Goal: Transaction & Acquisition: Download file/media

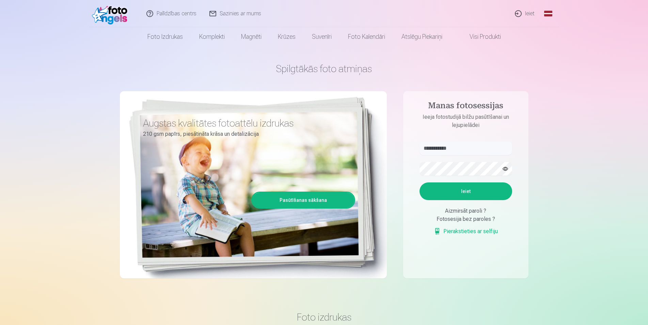
click at [532, 13] on link "Ieiet" at bounding box center [525, 13] width 33 height 27
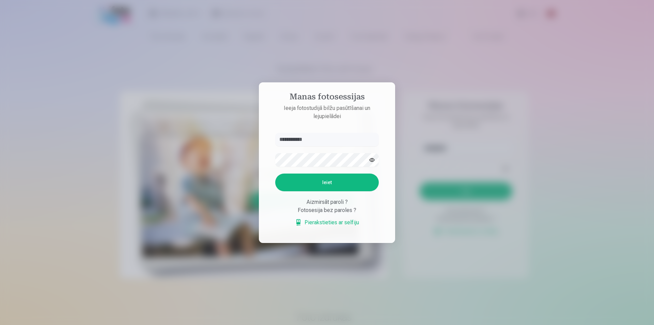
type input "**********"
click at [321, 184] on button "Ieiet" at bounding box center [326, 183] width 103 height 18
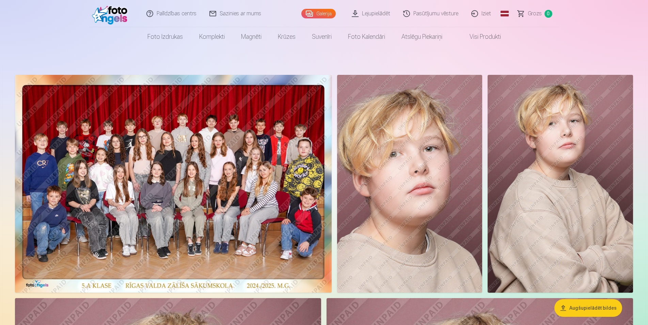
click at [448, 15] on link "Pasūtījumu vēsture" at bounding box center [431, 13] width 68 height 27
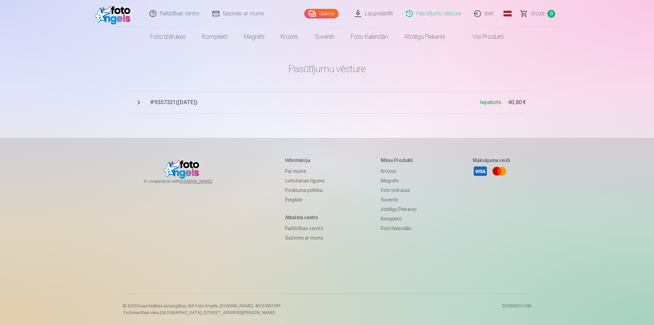
click at [192, 107] on button "# 9357321 ( [DATE] ) Iepakots 40,80 €" at bounding box center [327, 102] width 398 height 22
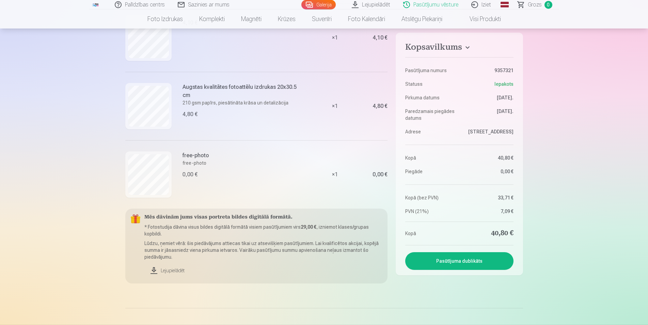
scroll to position [221, 0]
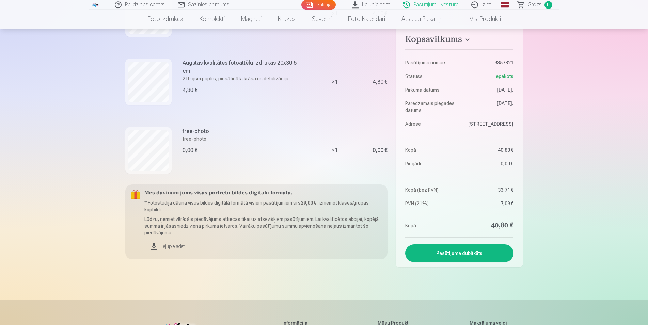
click at [165, 247] on link "Lejupielādēt" at bounding box center [263, 246] width 238 height 15
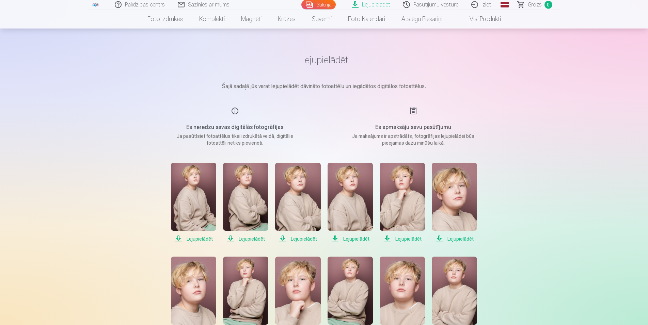
scroll to position [46, 0]
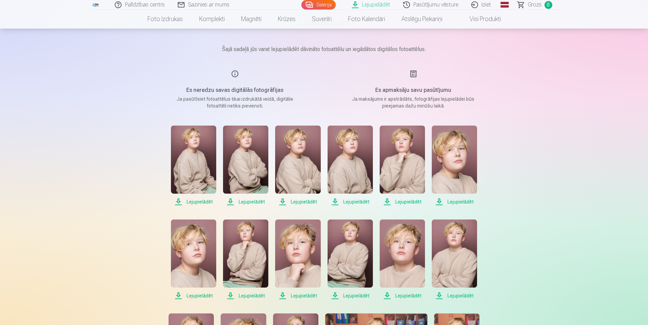
click at [192, 201] on span "Lejupielādēt" at bounding box center [193, 202] width 45 height 8
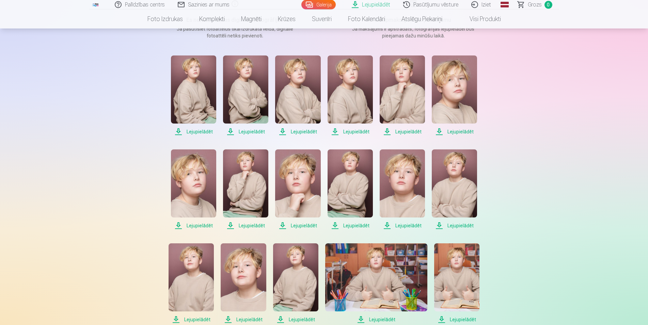
scroll to position [130, 0]
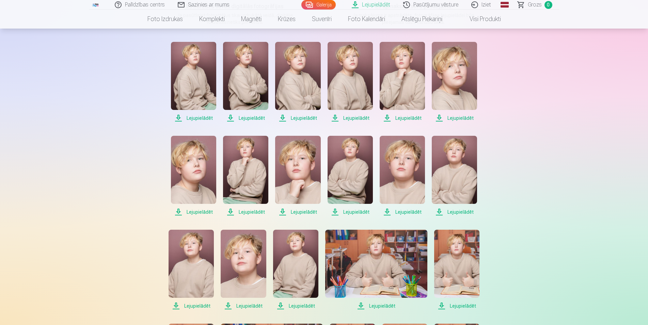
click at [195, 117] on span "Lejupielādēt" at bounding box center [193, 118] width 45 height 8
click at [245, 115] on span "Lejupielādēt" at bounding box center [245, 118] width 45 height 8
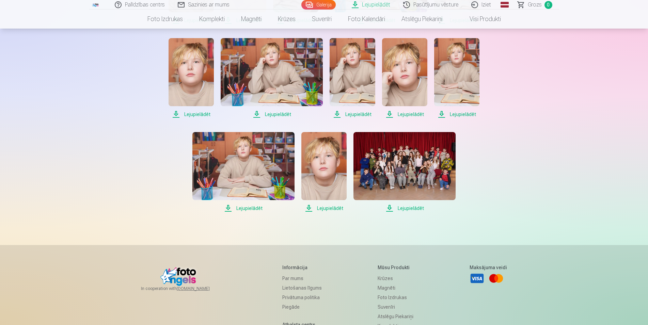
scroll to position [85, 0]
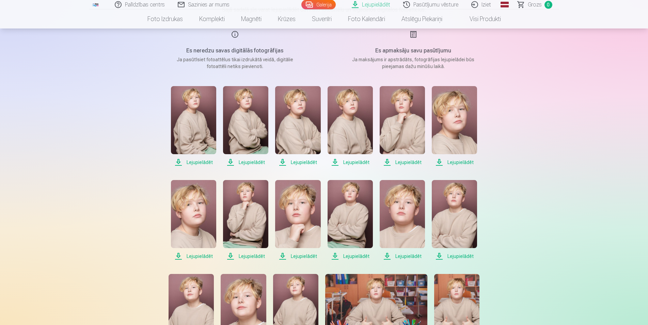
click at [333, 132] on img at bounding box center [349, 120] width 45 height 68
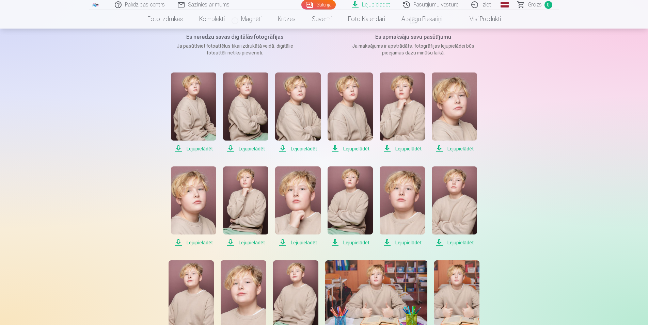
scroll to position [100, 0]
